Goal: Information Seeking & Learning: Learn about a topic

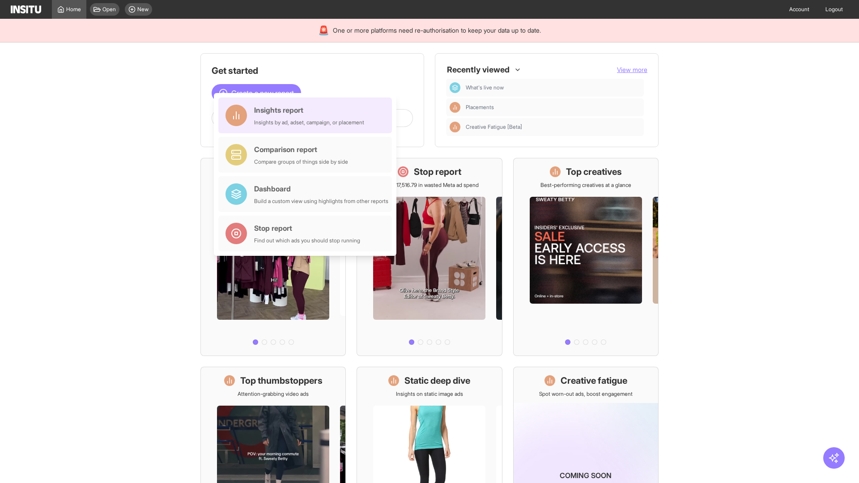
click at [307, 115] on div "Insights report Insights by ad, adset, campaign, or placement" at bounding box center [309, 115] width 110 height 21
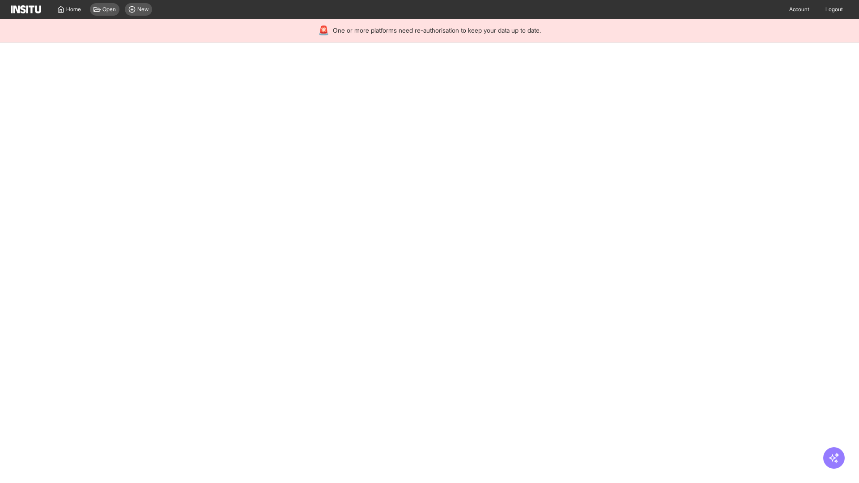
select select "**"
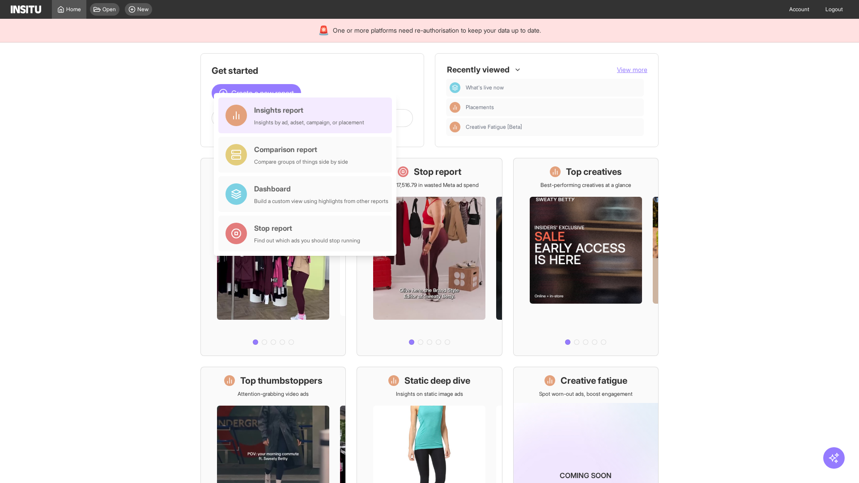
click at [307, 115] on div "Insights report Insights by ad, adset, campaign, or placement" at bounding box center [309, 115] width 110 height 21
